Goal: Information Seeking & Learning: Learn about a topic

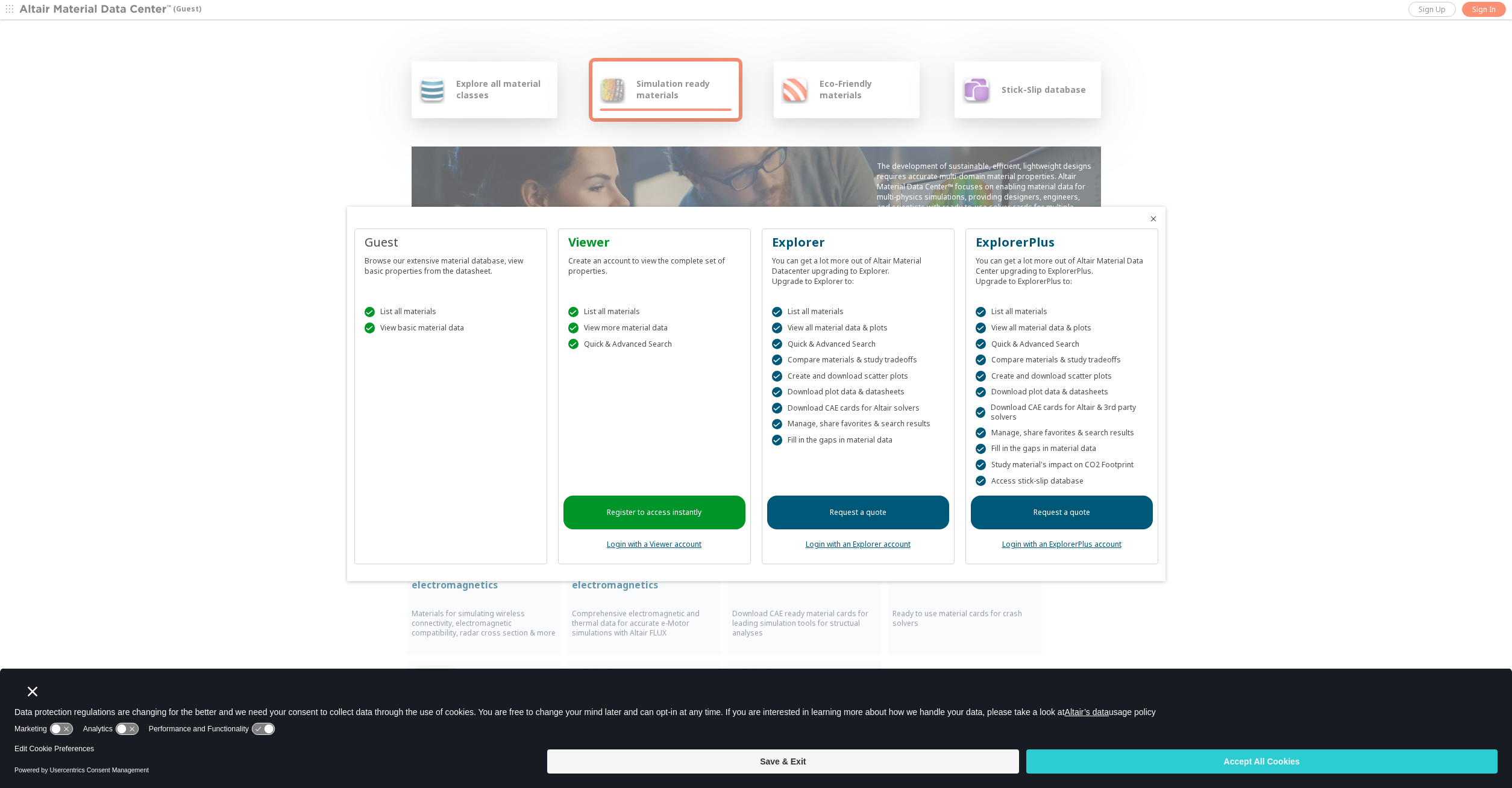
click at [1295, 320] on div at bounding box center [756, 394] width 1512 height 788
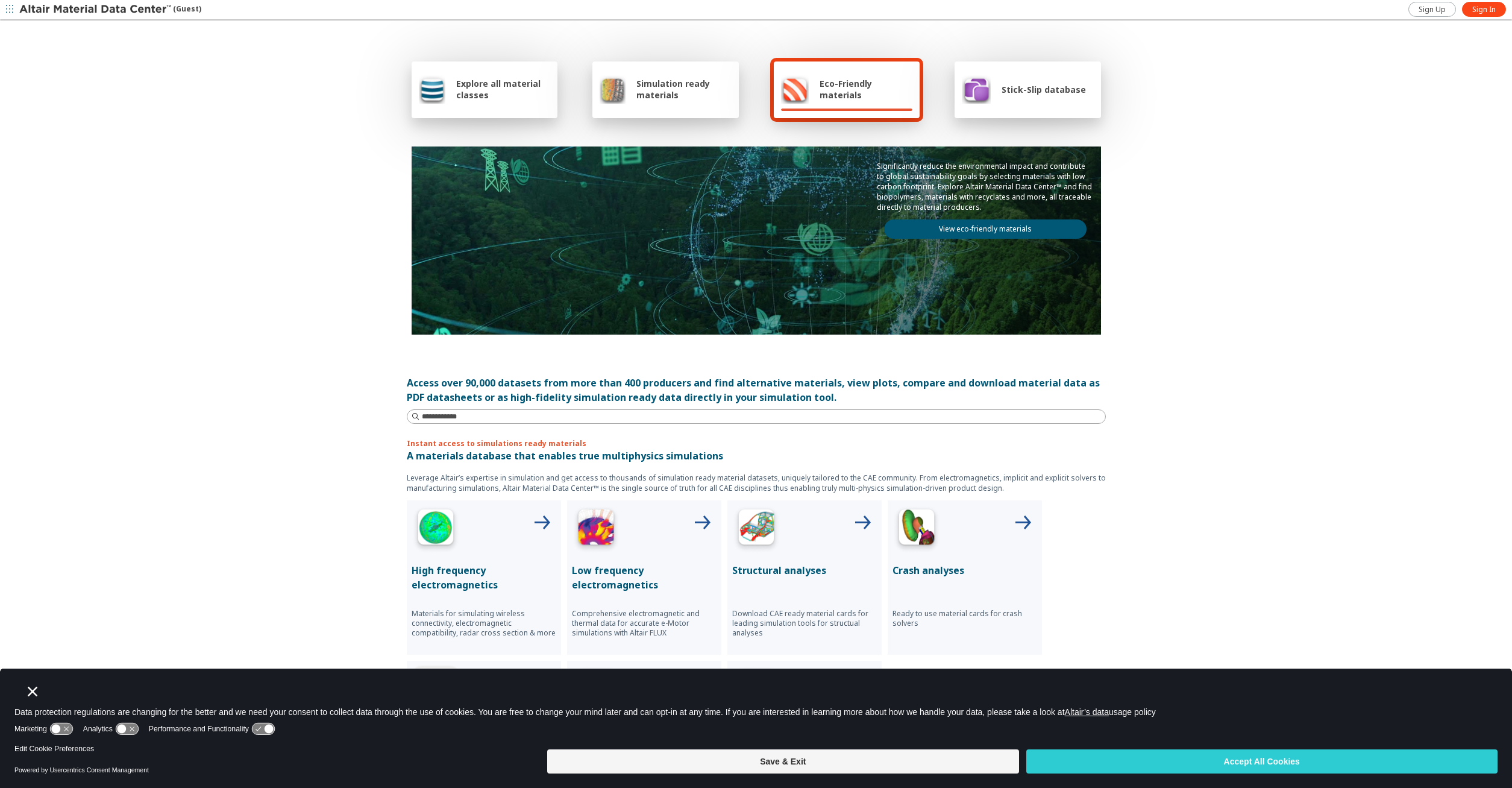
click at [705, 97] on span "Simulation ready materials" at bounding box center [683, 89] width 95 height 23
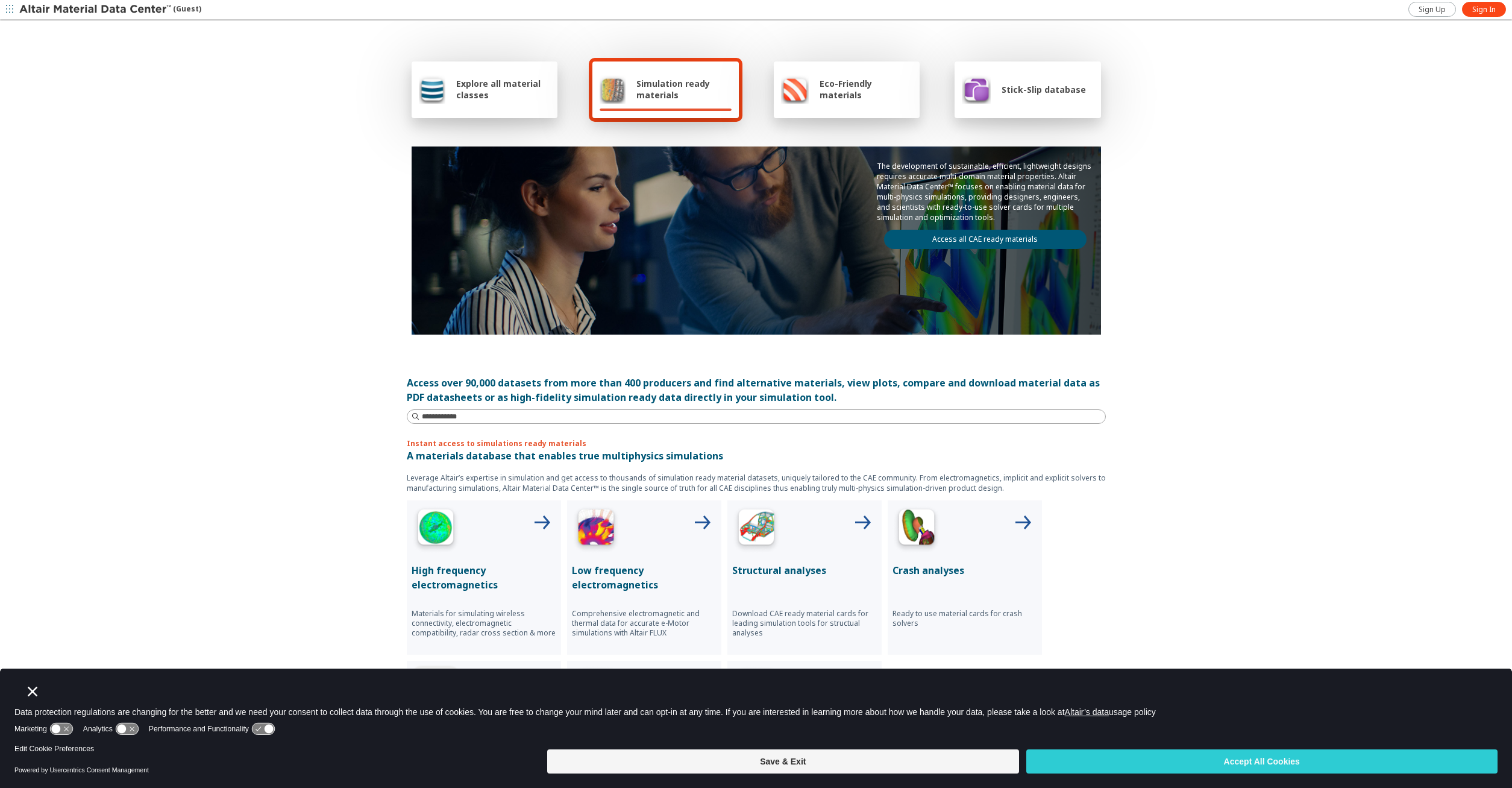
click at [522, 92] on span "Explore all material classes" at bounding box center [503, 89] width 94 height 23
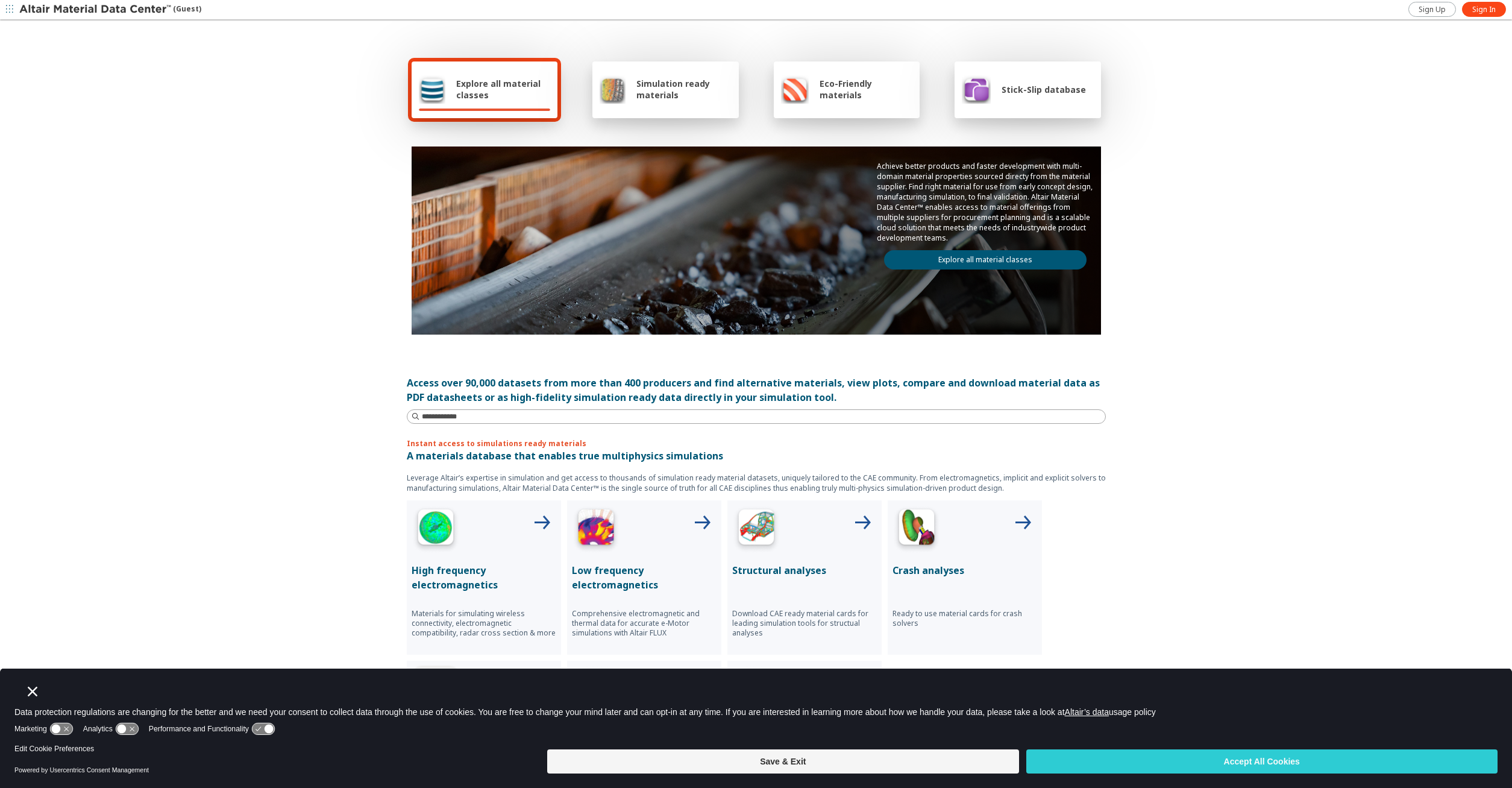
click at [859, 80] on span "Eco-Friendly materials" at bounding box center [866, 89] width 93 height 23
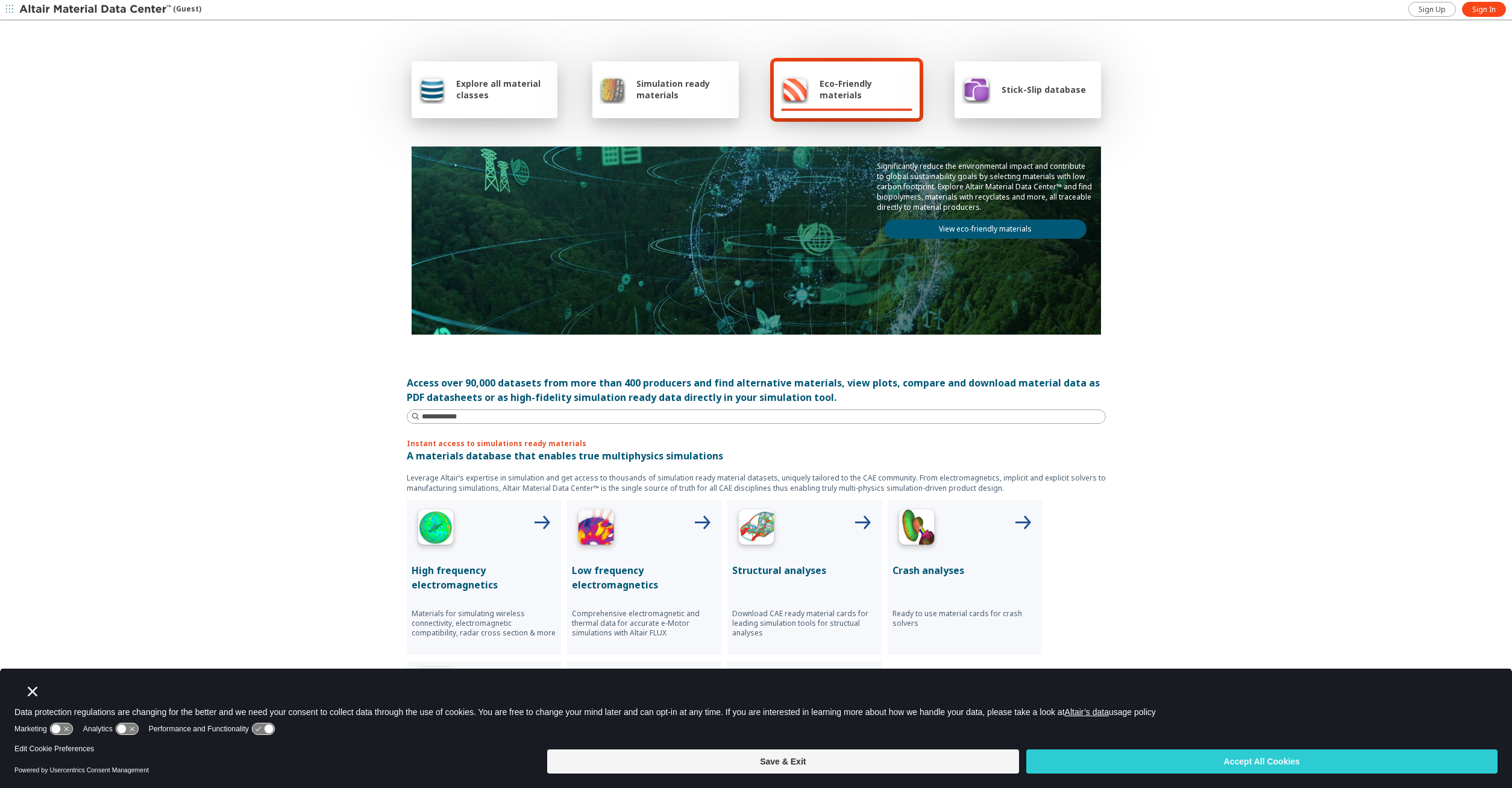
click at [1027, 111] on div "Stick-Slip database" at bounding box center [1027, 90] width 146 height 57
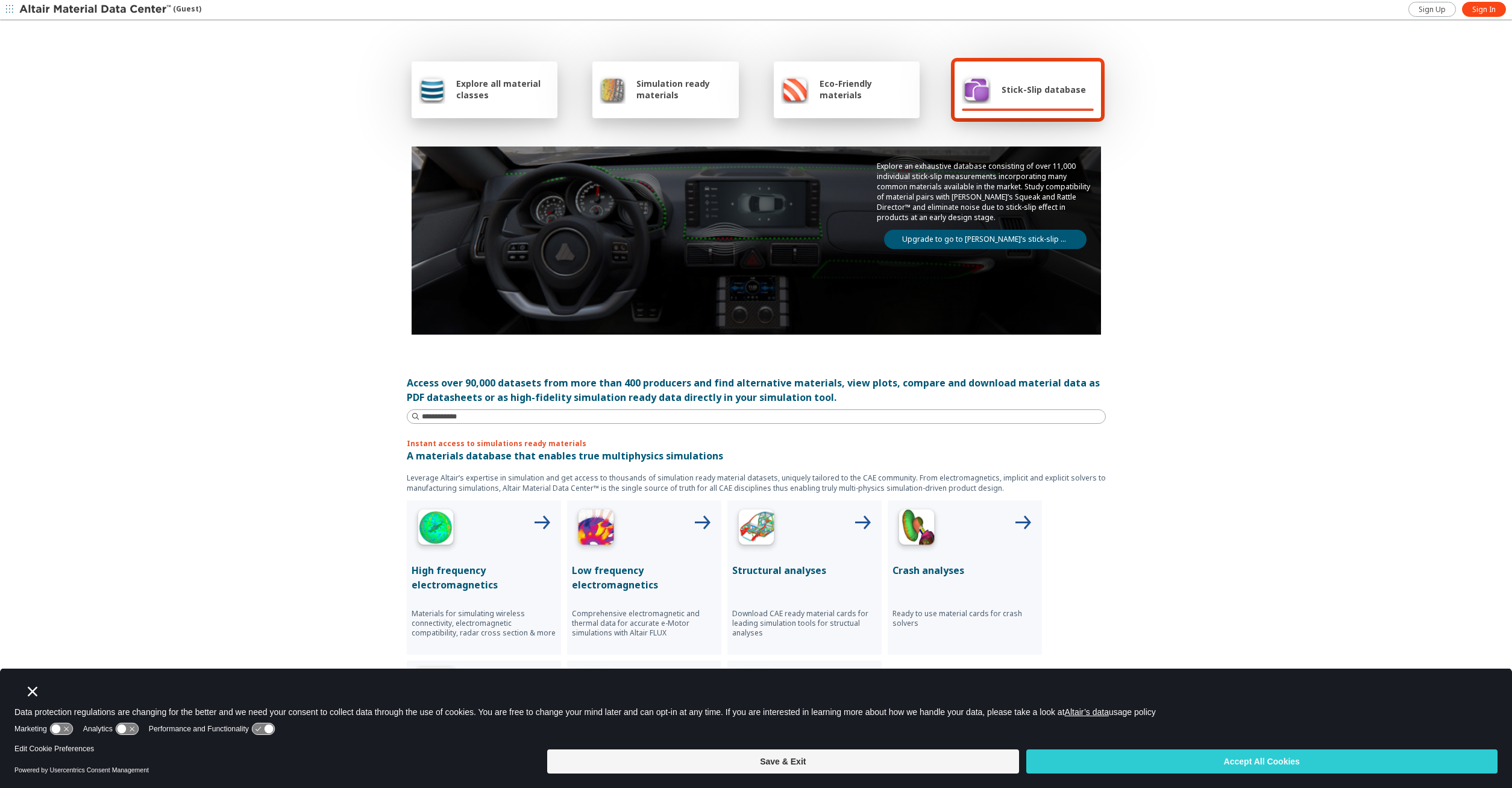
click at [676, 76] on div "Simulation ready materials" at bounding box center [665, 89] width 132 height 29
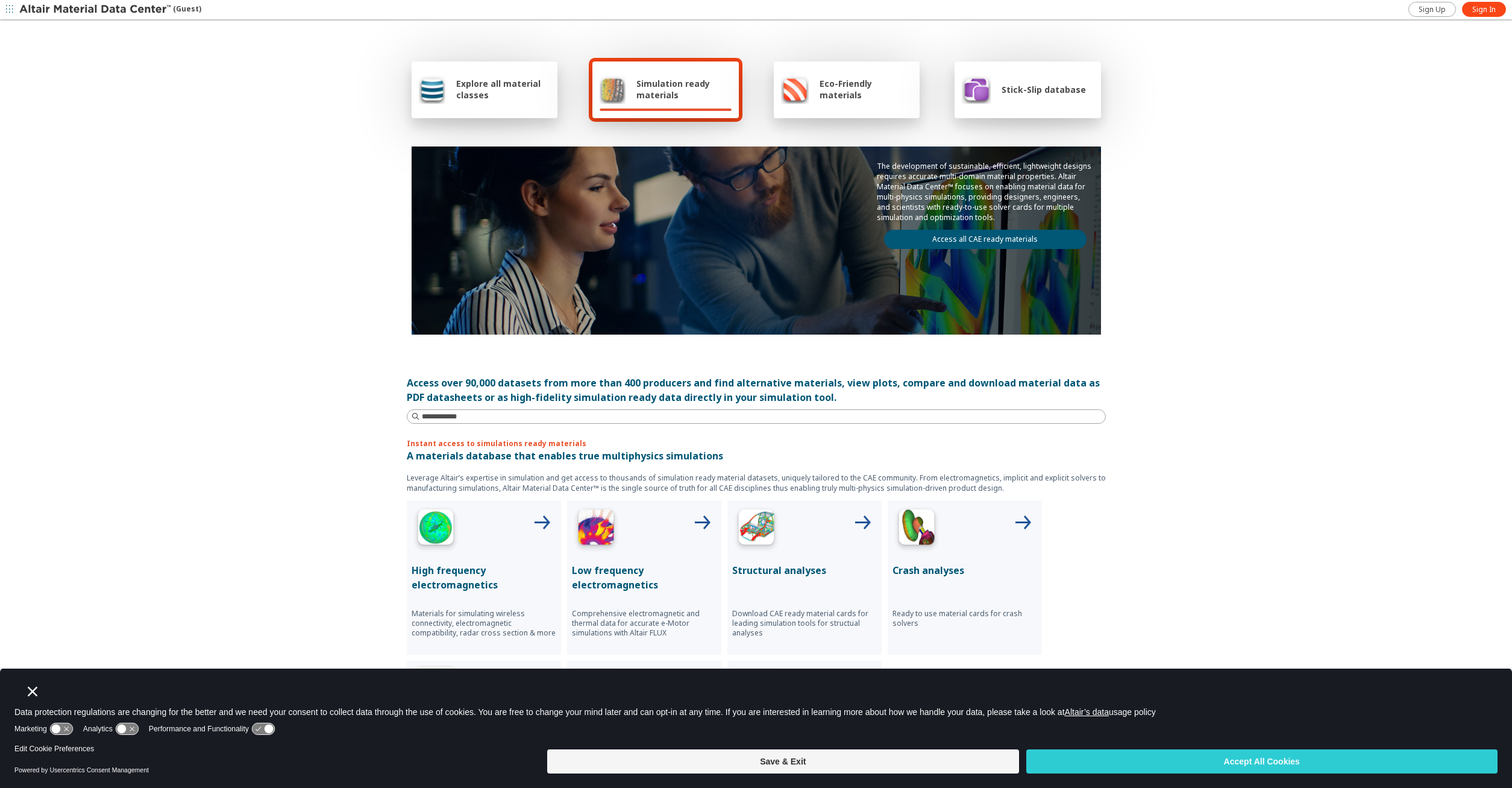
click at [526, 76] on div "Explore all material classes" at bounding box center [485, 89] width 132 height 29
click at [809, 89] on div "Eco-Friendly materials" at bounding box center [847, 89] width 132 height 29
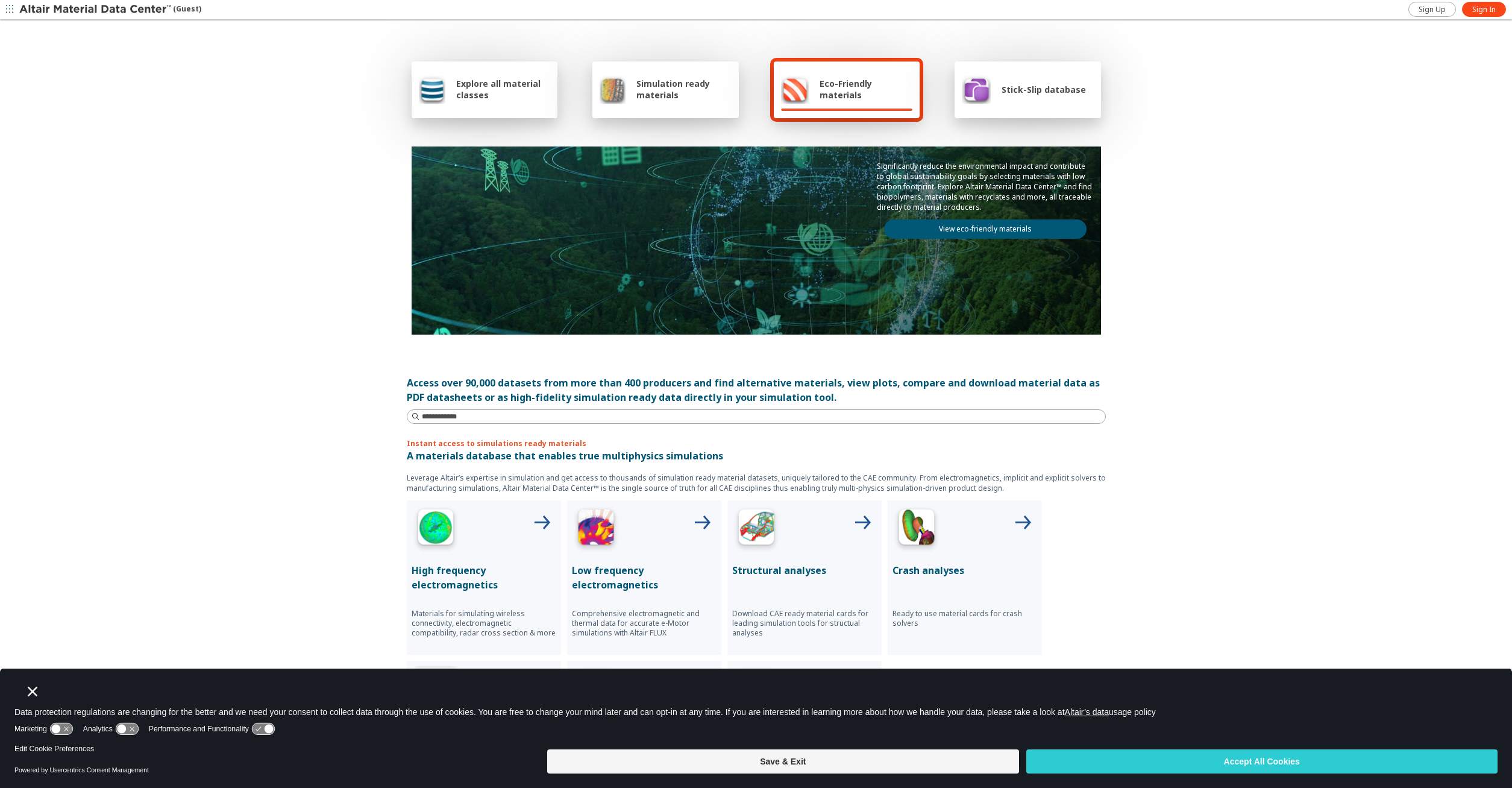
click at [1022, 93] on span "Stick-Slip database" at bounding box center [1043, 89] width 84 height 11
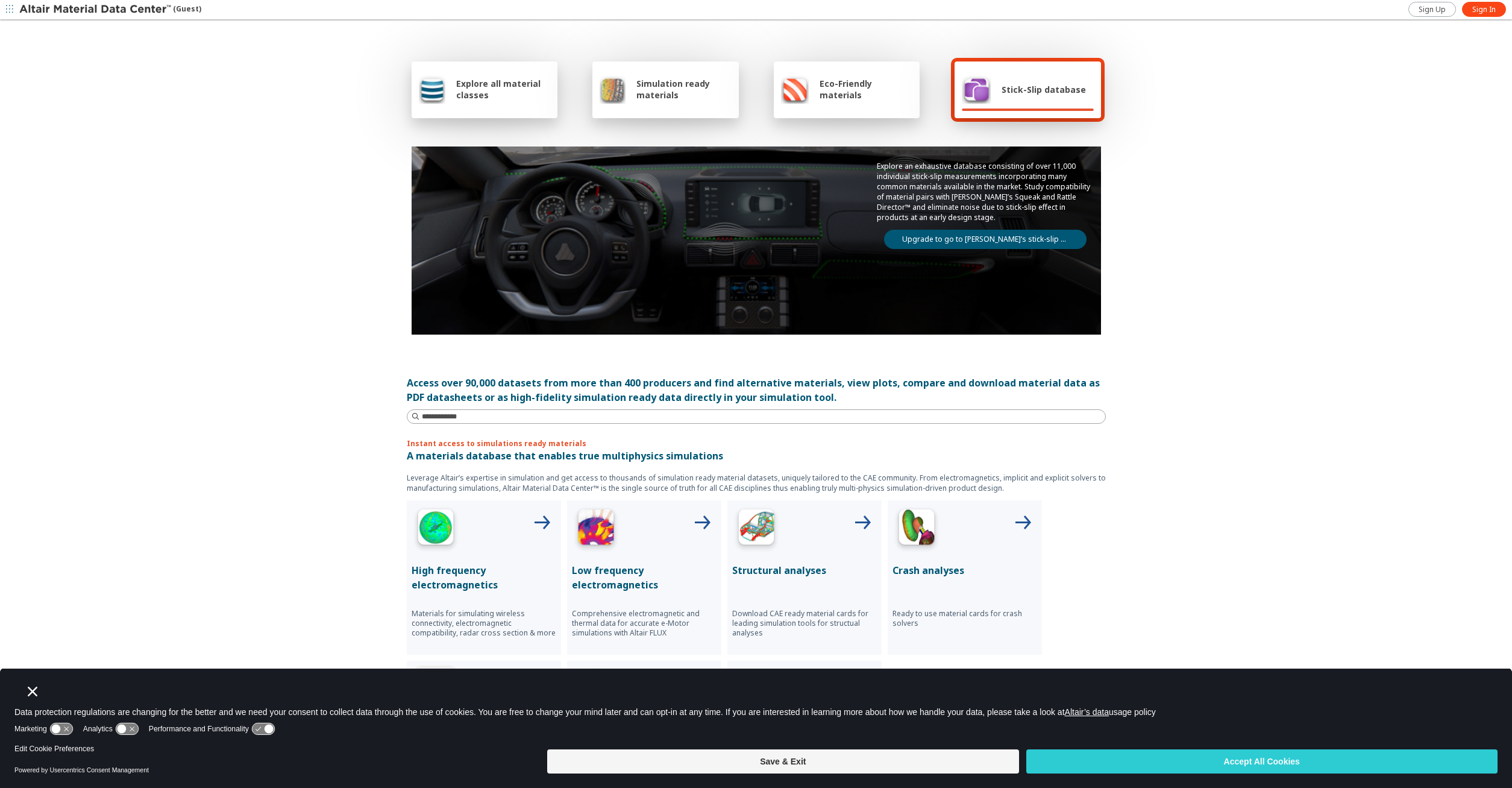
click at [500, 88] on span "Explore all material classes" at bounding box center [503, 89] width 94 height 23
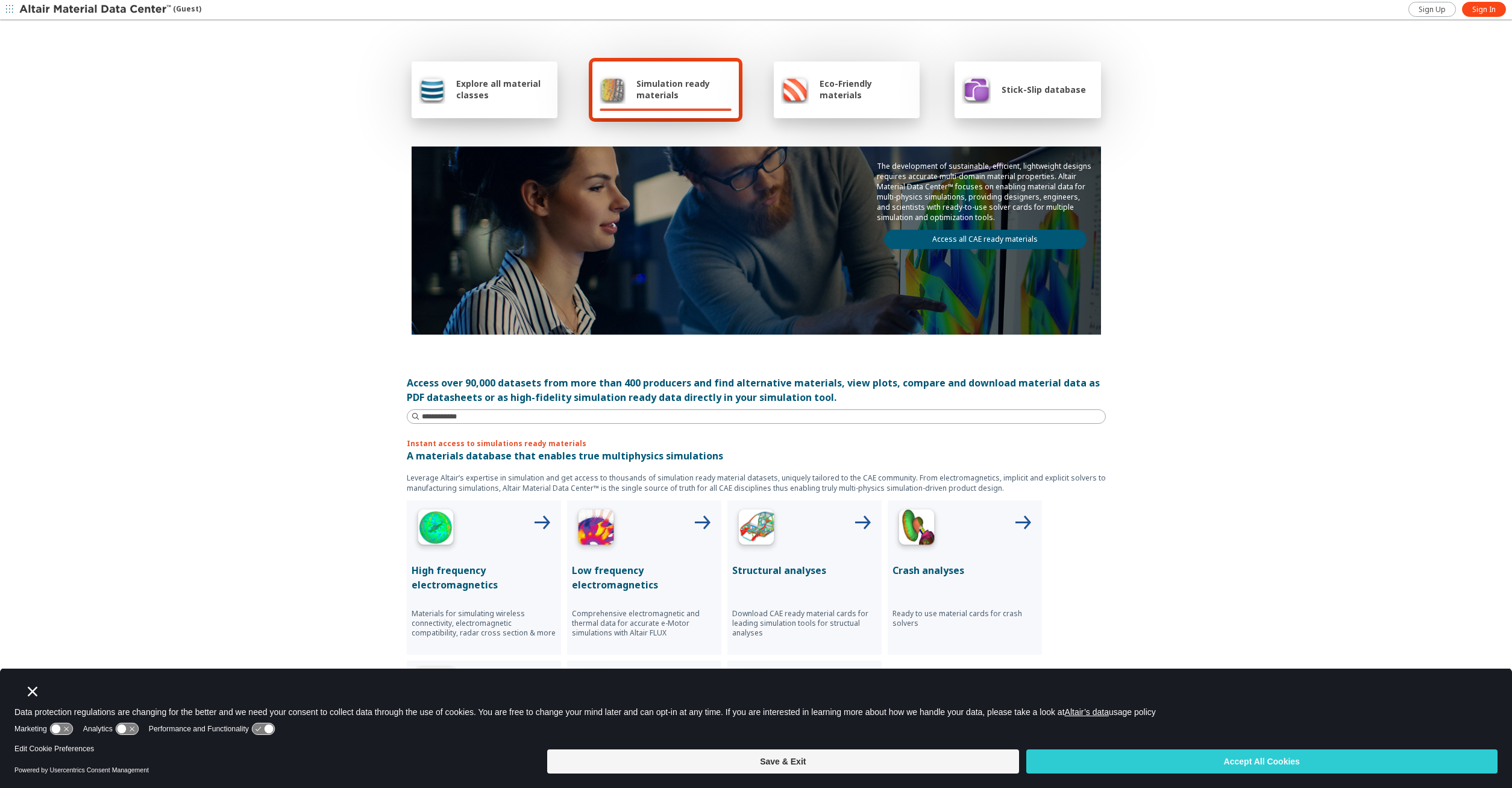
click at [284, 307] on div "Explore all material classes Simulation ready materials Eco-Friendly materials …" at bounding box center [756, 386] width 1512 height 731
